Goal: Information Seeking & Learning: Learn about a topic

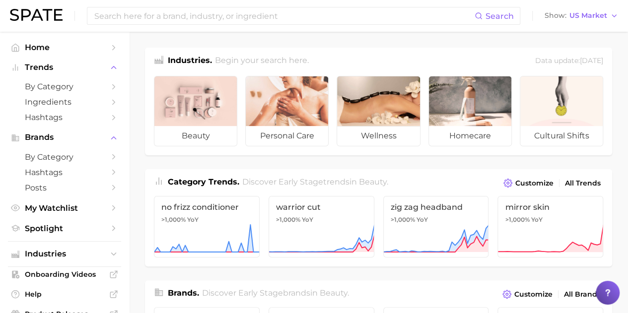
click at [178, 20] on input at bounding box center [283, 15] width 381 height 17
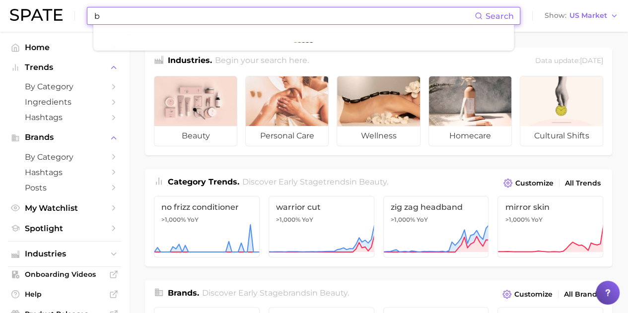
click at [126, 24] on input "b" at bounding box center [283, 15] width 381 height 17
click at [76, 18] on div "b Search Show US Market" at bounding box center [314, 16] width 608 height 32
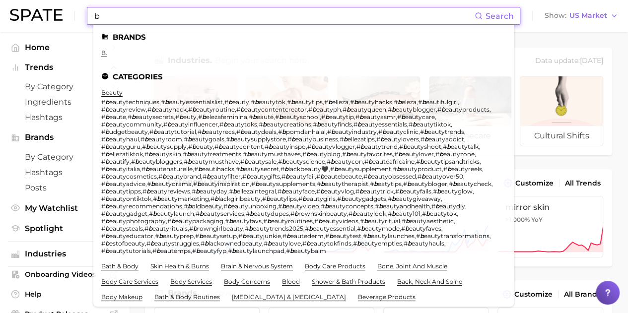
click at [113, 21] on input "b" at bounding box center [283, 15] width 381 height 17
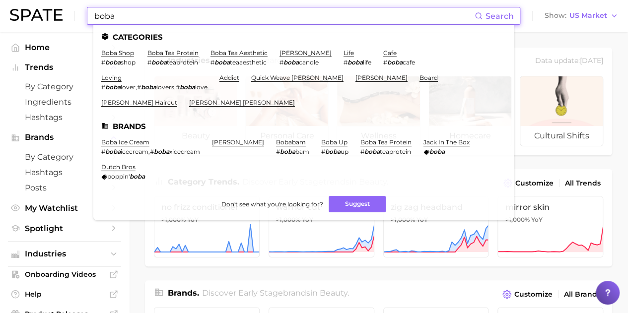
type input "boba"
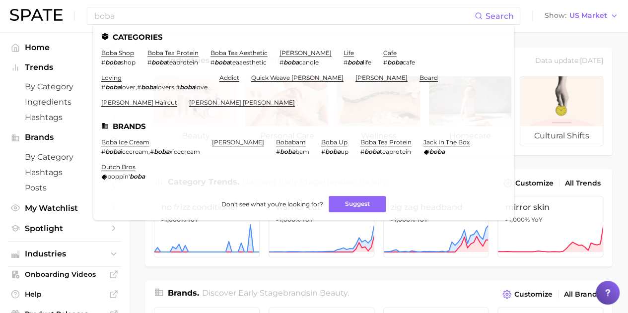
click at [116, 54] on link "boba shop" at bounding box center [117, 52] width 33 height 7
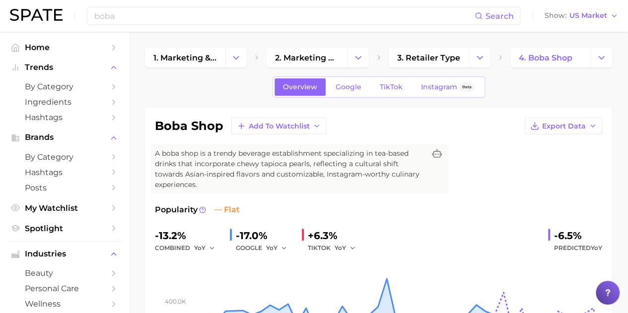
click at [383, 90] on span "TikTok" at bounding box center [391, 87] width 23 height 8
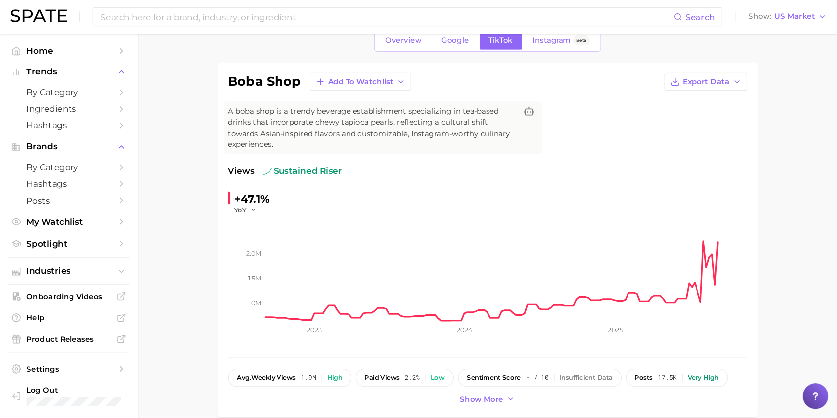
scroll to position [49, 0]
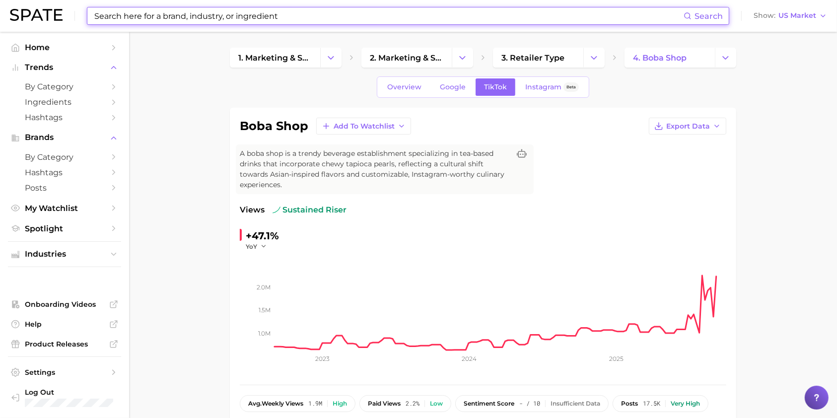
click at [133, 18] on input at bounding box center [388, 15] width 590 height 17
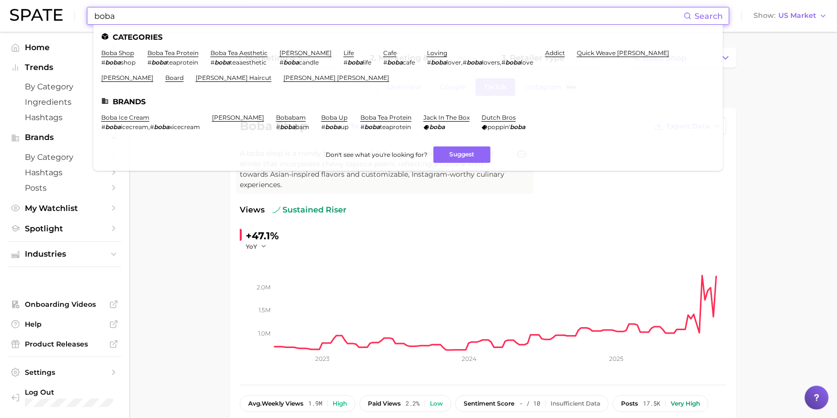
type input "boba"
drag, startPoint x: 250, startPoint y: 51, endPoint x: 288, endPoint y: 58, distance: 38.8
click at [250, 51] on link "boba tea aesthetic" at bounding box center [238, 52] width 57 height 7
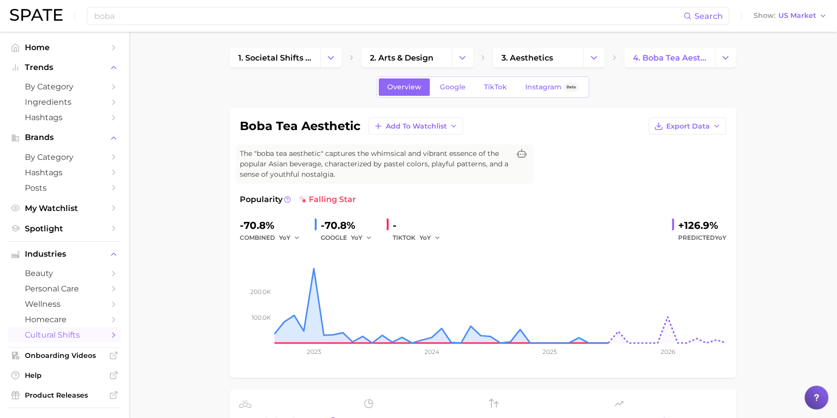
click at [461, 85] on span "Google" at bounding box center [453, 87] width 26 height 8
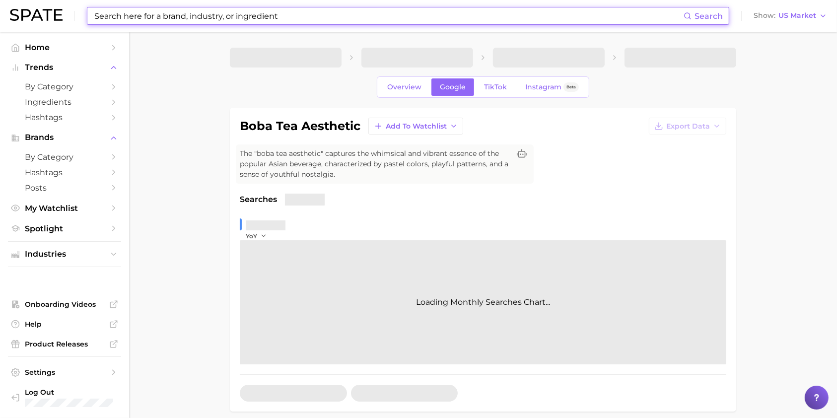
click at [499, 87] on span "TikTok" at bounding box center [495, 87] width 23 height 8
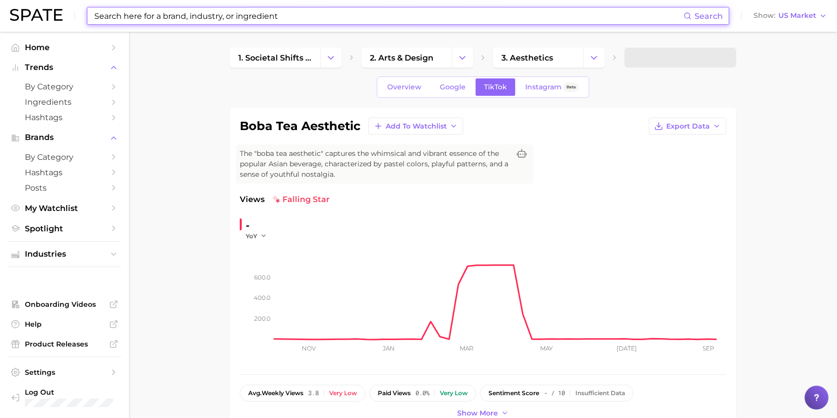
click at [130, 17] on input at bounding box center [388, 15] width 590 height 17
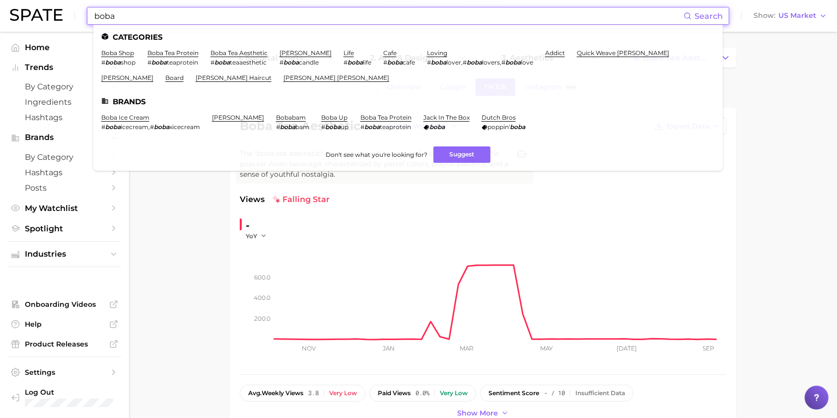
type input "boba"
click at [343, 53] on link "life" at bounding box center [348, 52] width 10 height 7
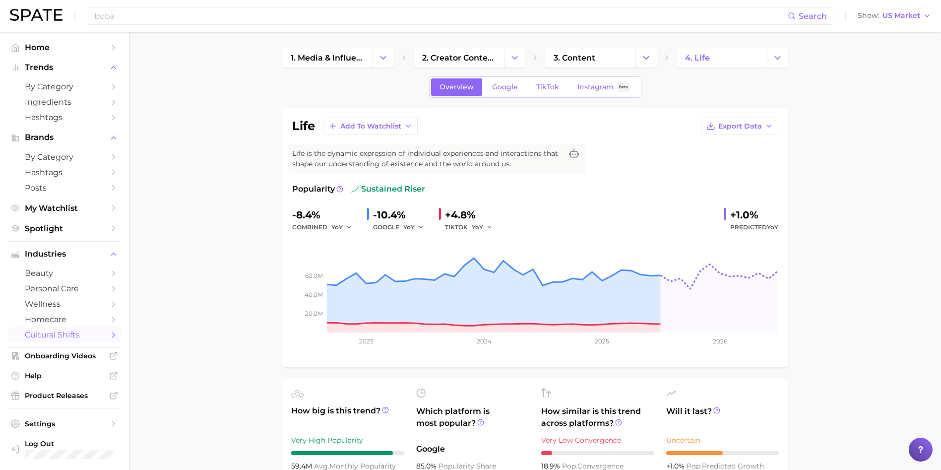
click at [543, 88] on span "TikTok" at bounding box center [547, 87] width 23 height 8
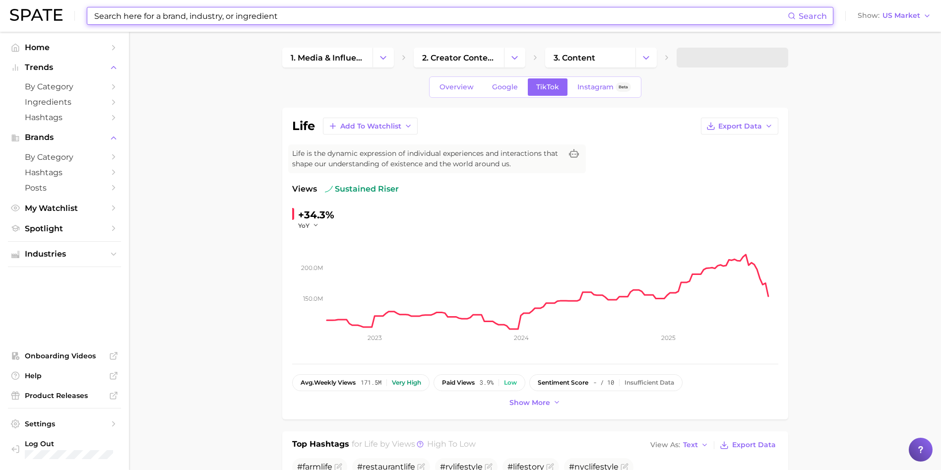
click at [505, 88] on span "Google" at bounding box center [505, 87] width 26 height 8
